Goal: Task Accomplishment & Management: Manage account settings

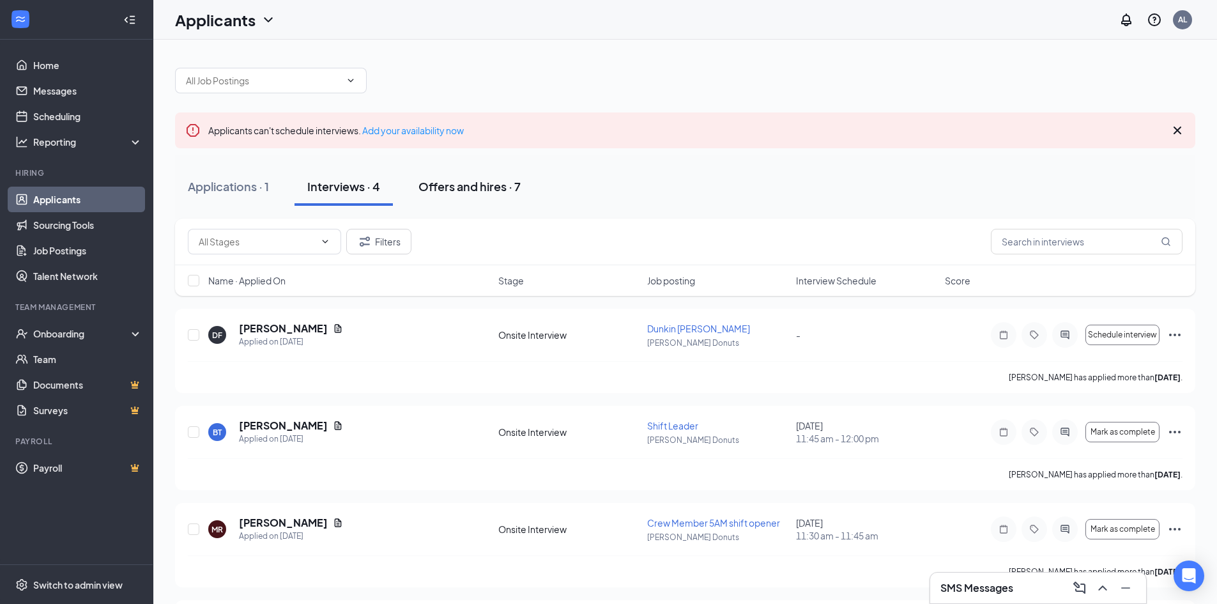
click at [474, 183] on div "Offers and hires · 7" at bounding box center [470, 186] width 102 height 16
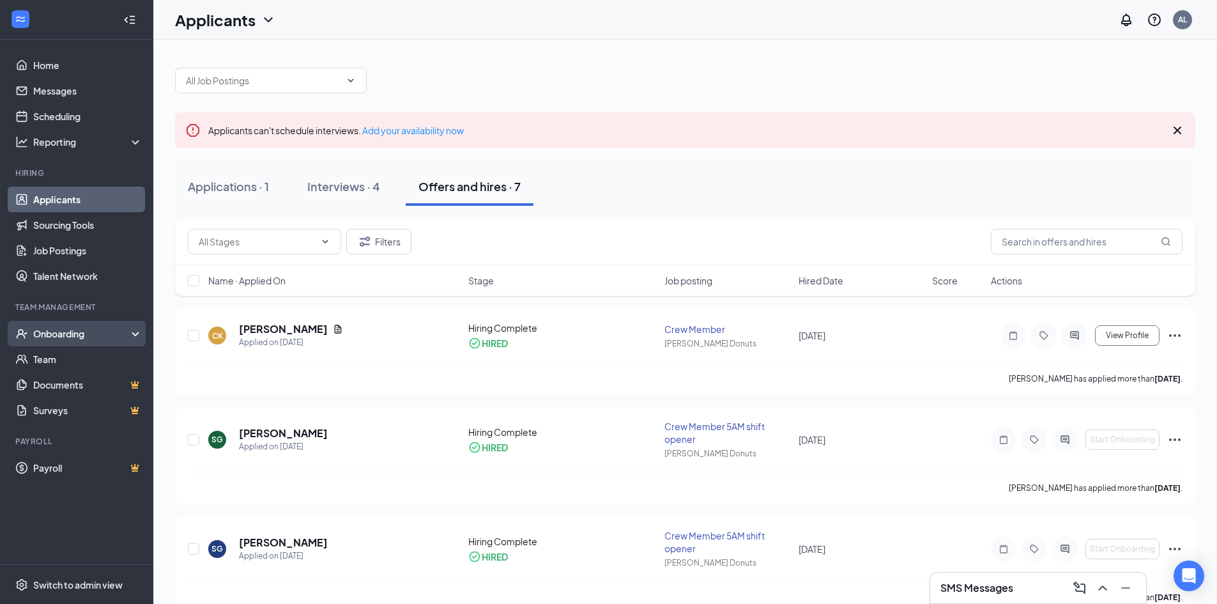
click at [40, 332] on div "Onboarding" at bounding box center [82, 333] width 98 height 13
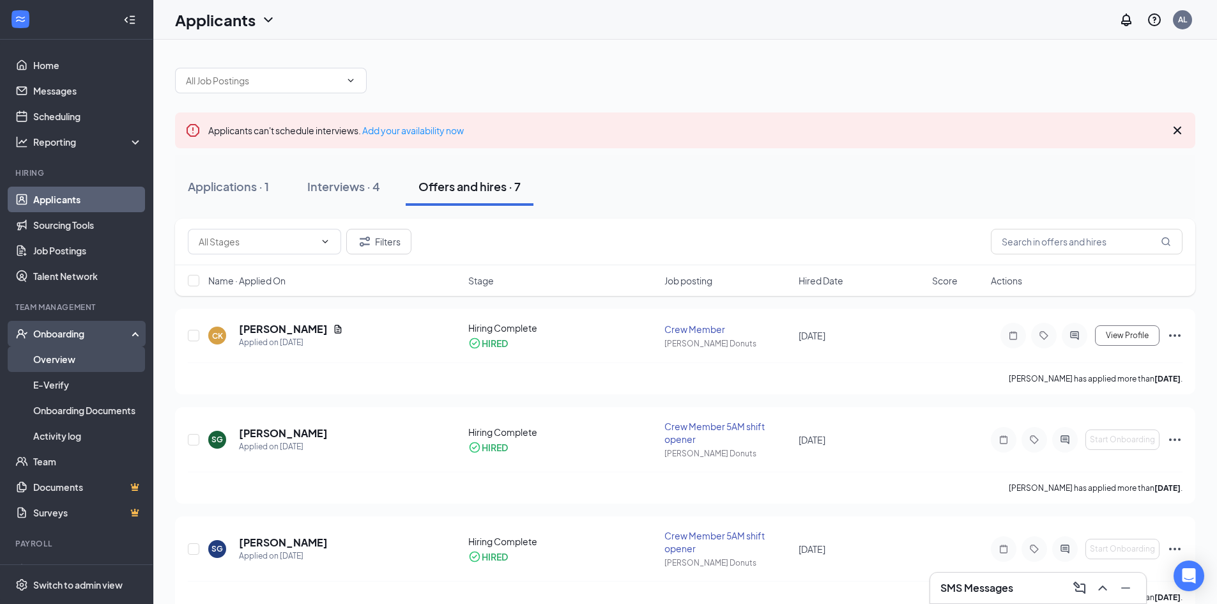
click at [46, 358] on link "Overview" at bounding box center [87, 359] width 109 height 26
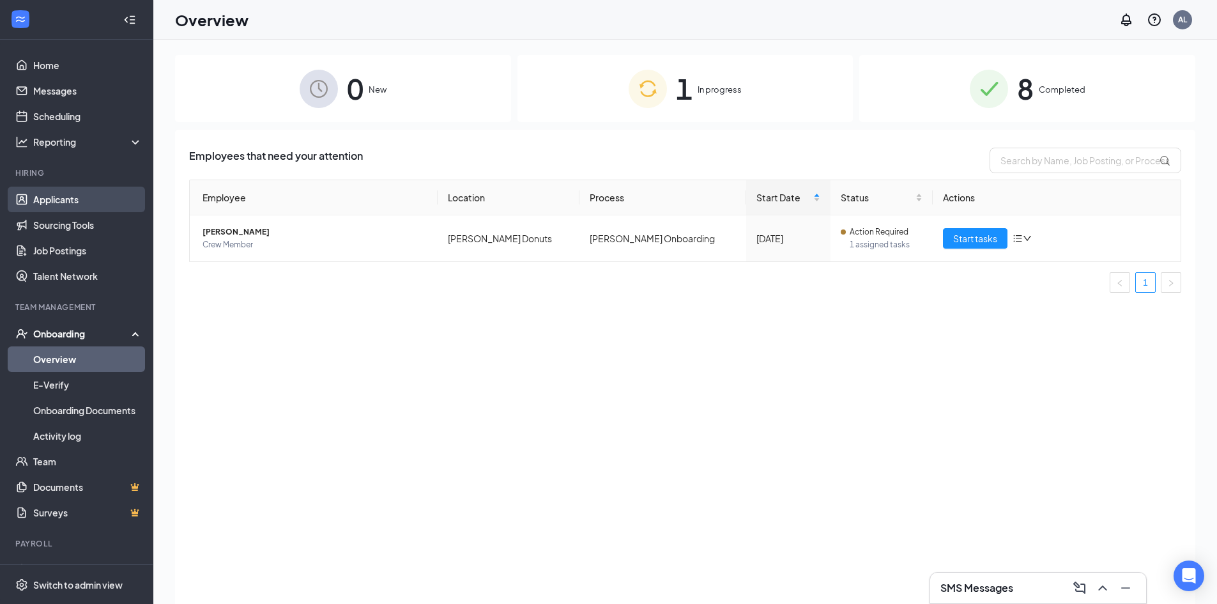
click at [66, 200] on link "Applicants" at bounding box center [87, 200] width 109 height 26
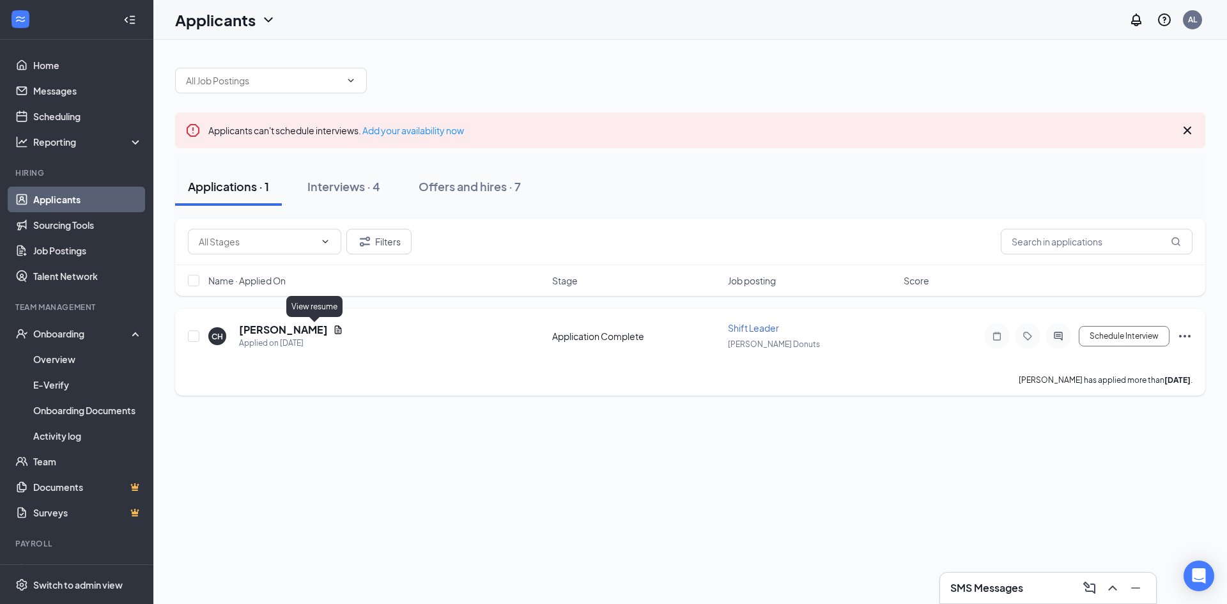
click at [335, 330] on icon "Document" at bounding box center [338, 329] width 7 height 8
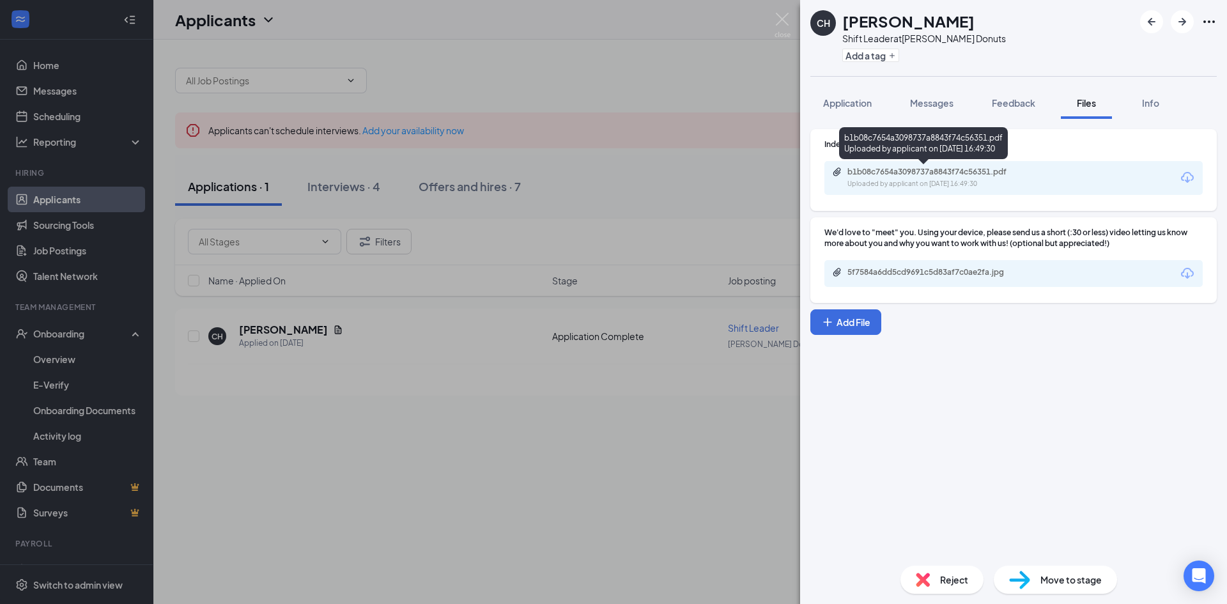
click at [931, 174] on div "b1b08c7654a3098737a8843f74c56351.pdf" at bounding box center [936, 172] width 179 height 10
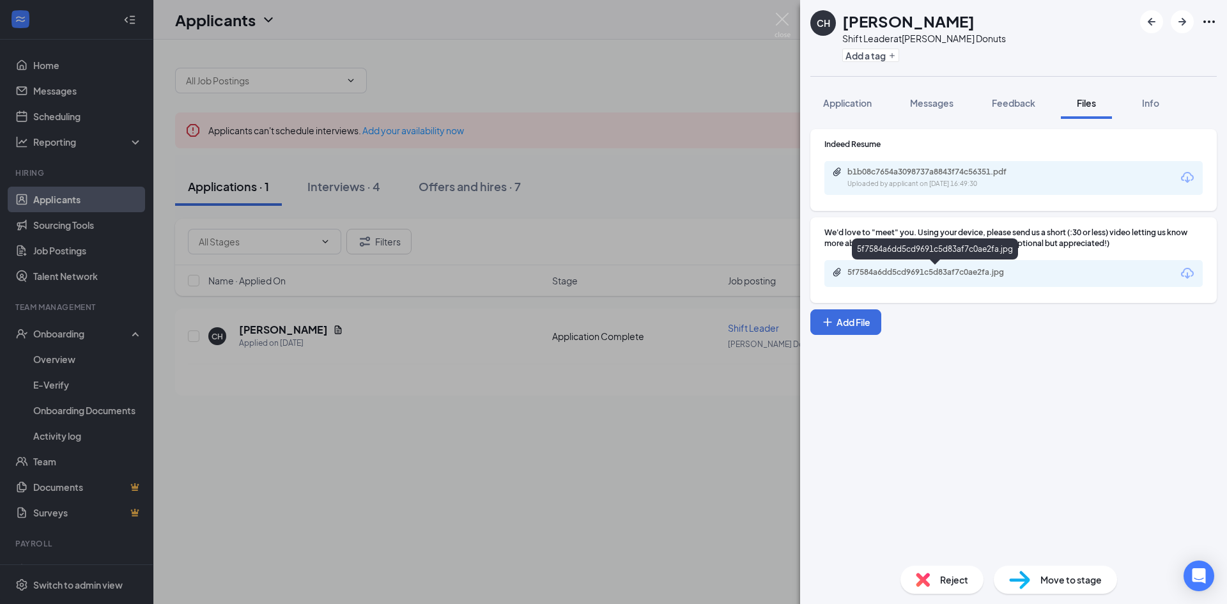
click at [928, 273] on div "5f7584a6dd5cd9691c5d83af7c0ae2fa.jpg" at bounding box center [936, 272] width 179 height 10
click at [779, 20] on img at bounding box center [782, 25] width 16 height 25
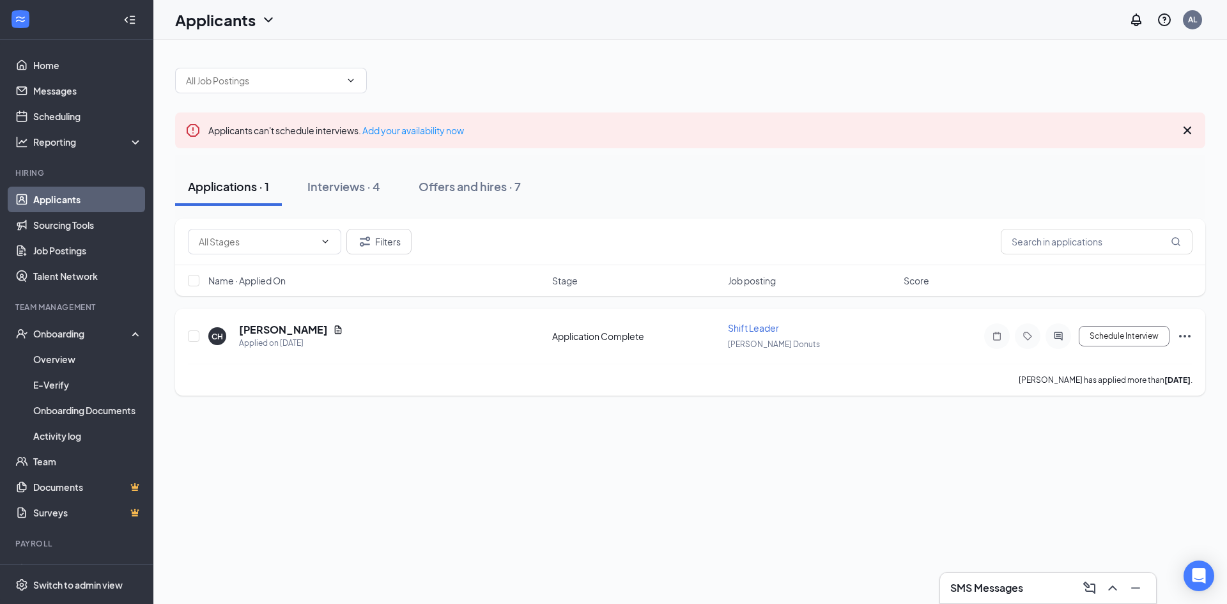
click at [1181, 332] on icon "Ellipses" at bounding box center [1184, 335] width 15 height 15
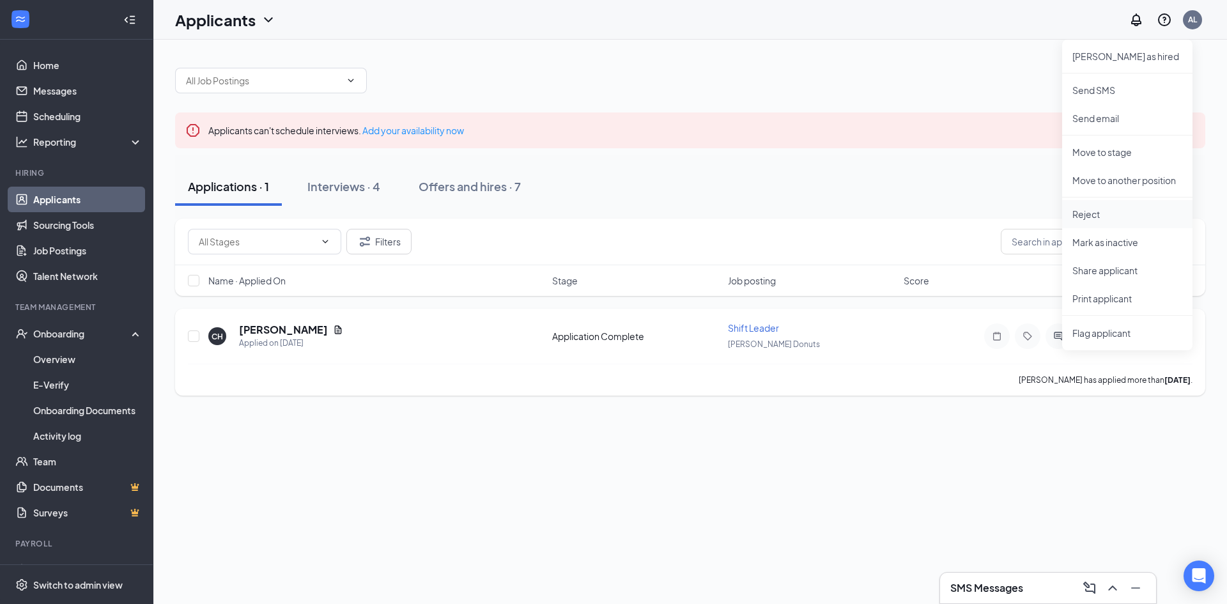
click at [1090, 211] on p "Reject" at bounding box center [1127, 214] width 110 height 13
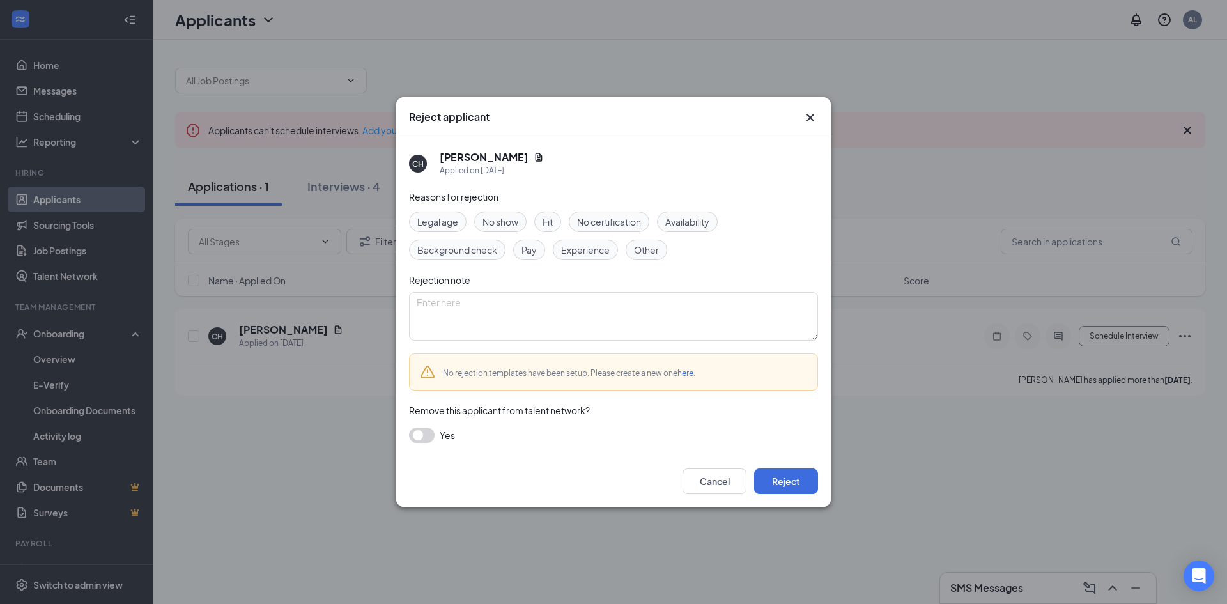
click at [547, 220] on span "Fit" at bounding box center [547, 222] width 10 height 14
click at [800, 478] on button "Reject" at bounding box center [786, 481] width 64 height 26
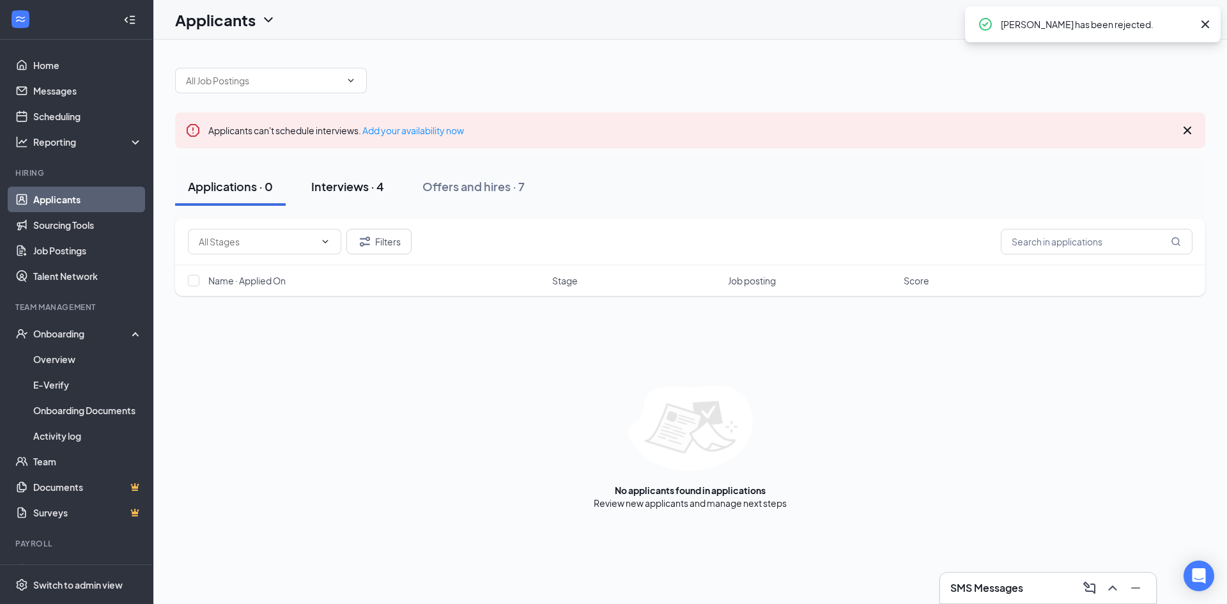
click at [357, 187] on div "Interviews · 4" at bounding box center [347, 186] width 73 height 16
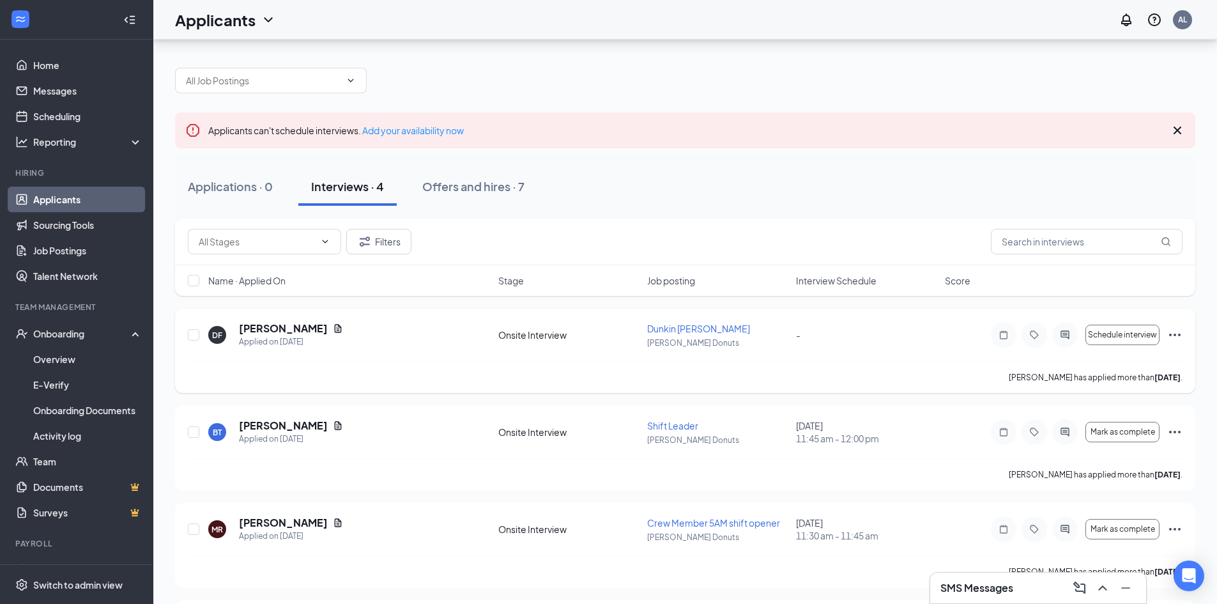
scroll to position [96, 0]
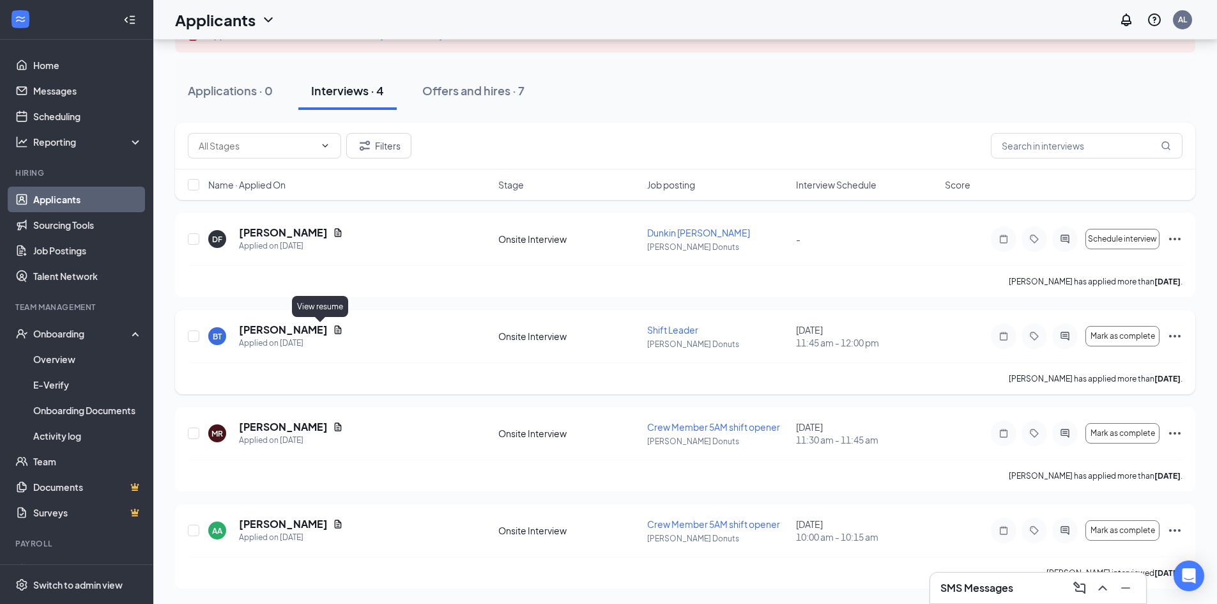
click at [335, 330] on icon "Document" at bounding box center [338, 329] width 7 height 8
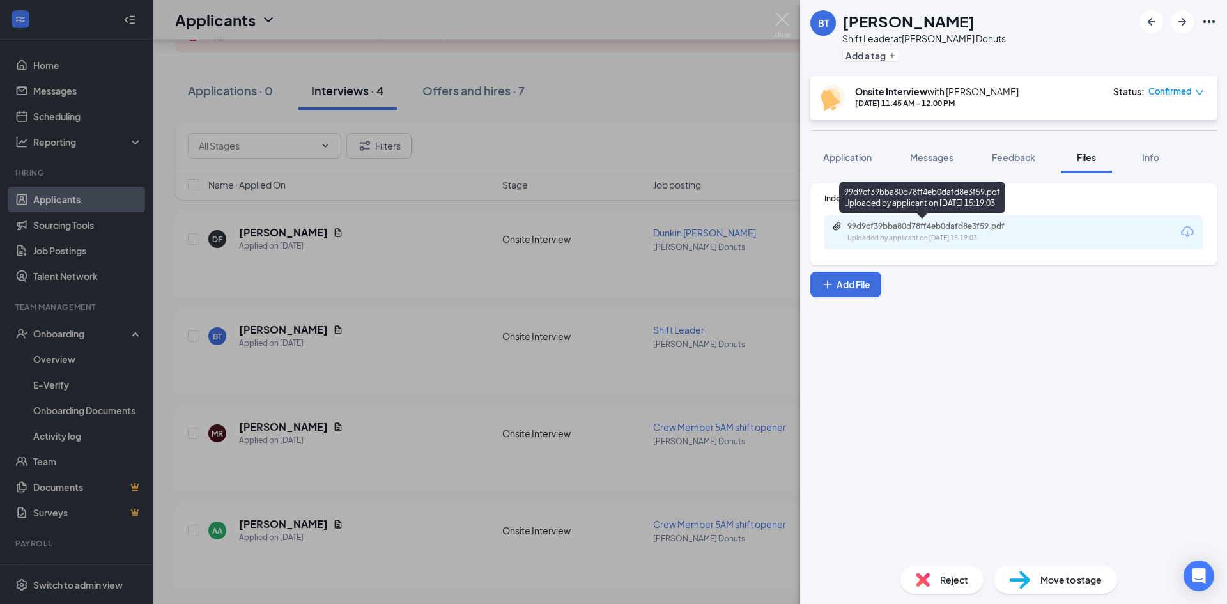
click at [930, 235] on div "Uploaded by applicant on [DATE] 15:19:03" at bounding box center [943, 238] width 192 height 10
click at [780, 16] on img at bounding box center [782, 25] width 16 height 25
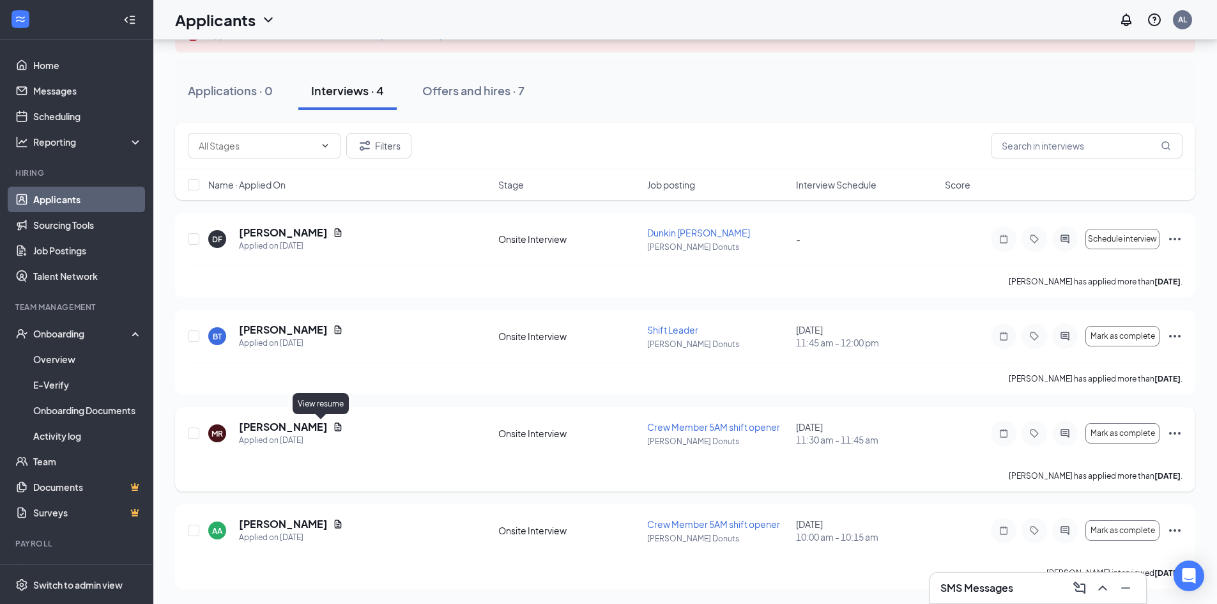
click at [333, 428] on icon "Document" at bounding box center [338, 427] width 10 height 10
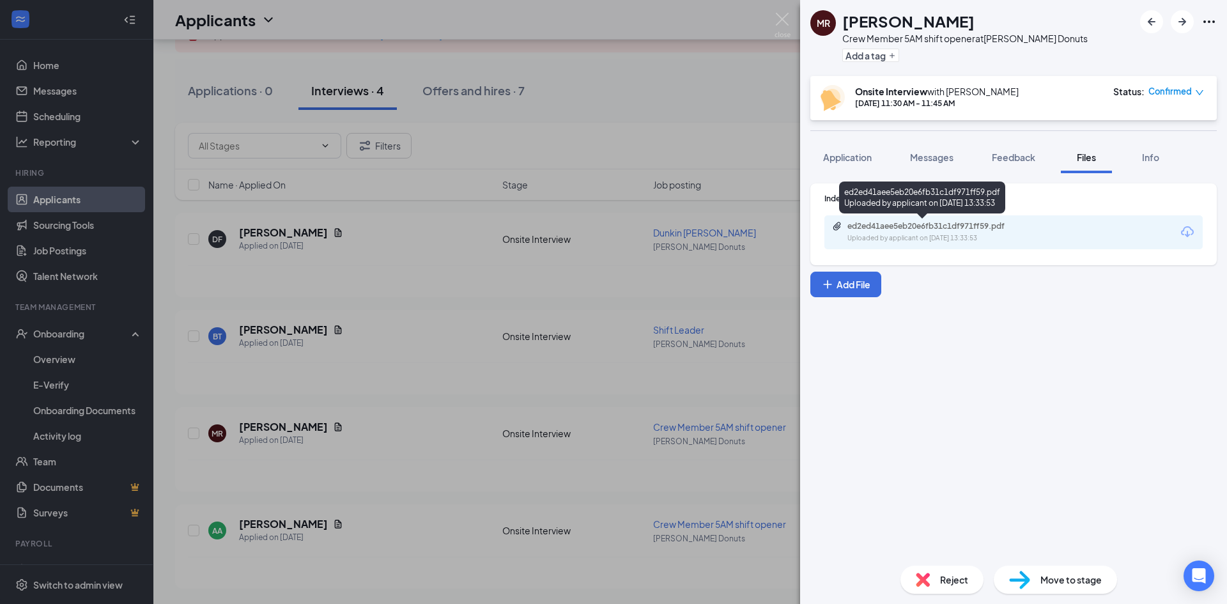
click at [910, 227] on div "ed2ed41aee5eb20e6fb31c1df971ff59.pdf" at bounding box center [936, 226] width 179 height 10
click at [787, 16] on img at bounding box center [782, 25] width 16 height 25
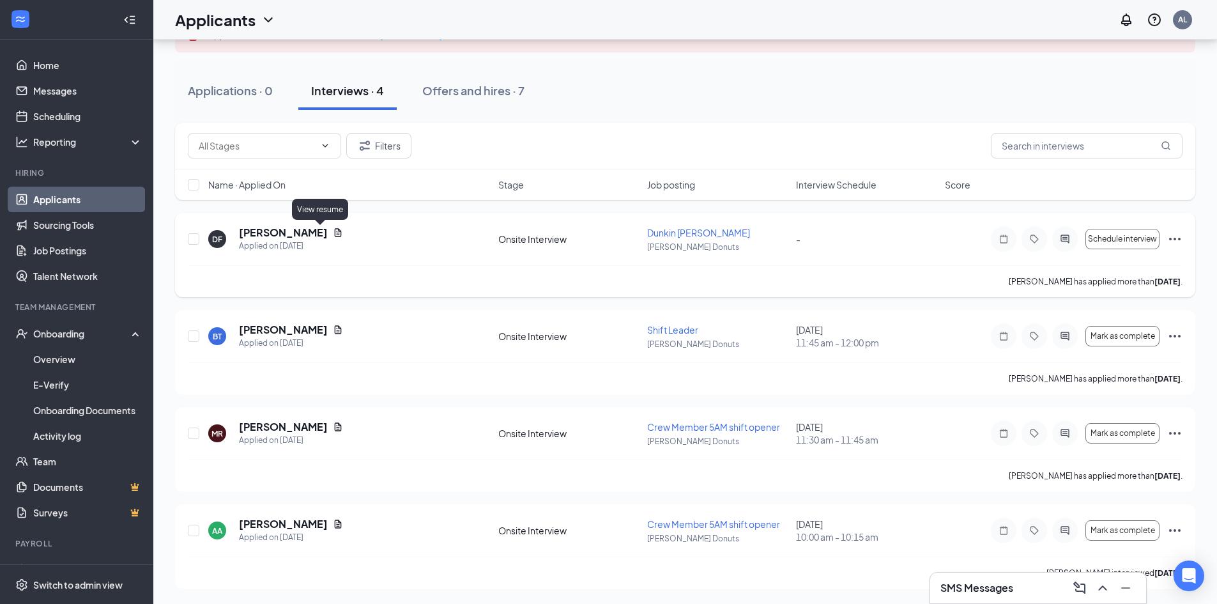
click at [335, 235] on icon "Document" at bounding box center [338, 232] width 7 height 8
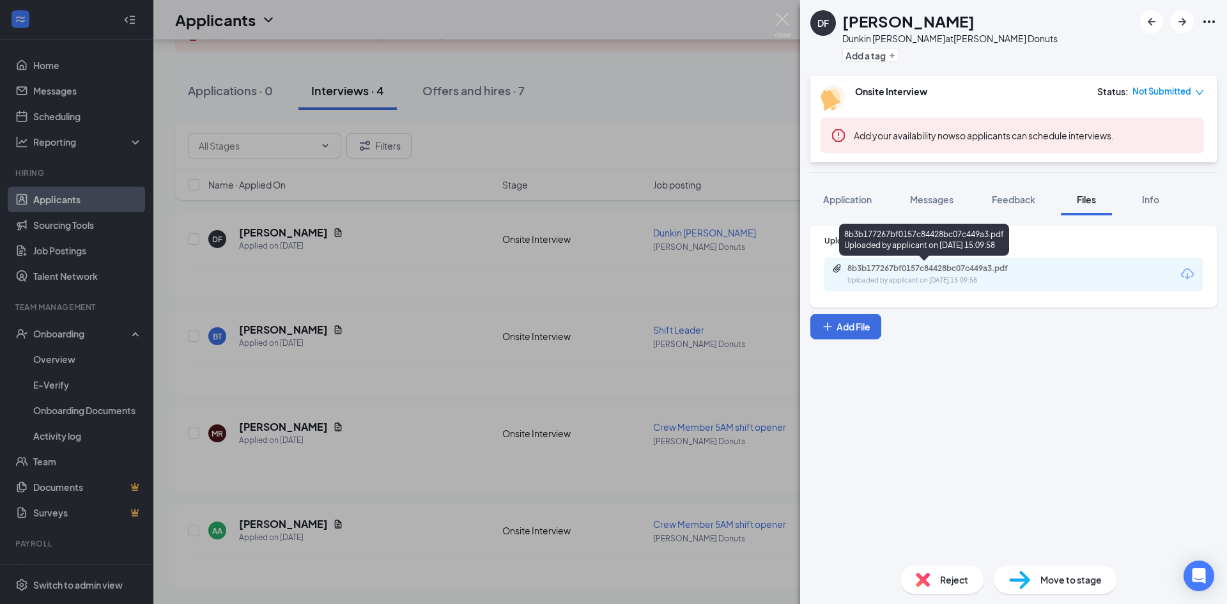
click at [924, 271] on div "8b3b177267bf0157c84428bc07c449a3.pdf" at bounding box center [936, 268] width 179 height 10
click at [784, 24] on img at bounding box center [782, 25] width 16 height 25
